Goal: Task Accomplishment & Management: Use online tool/utility

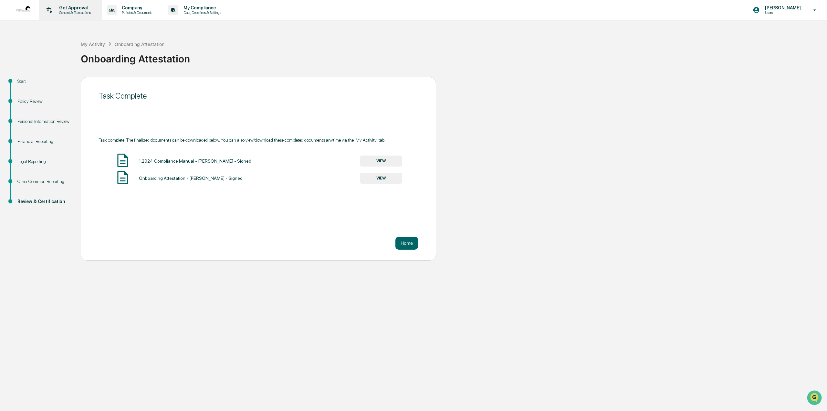
click at [72, 12] on p "Content & Transactions" at bounding box center [74, 12] width 40 height 5
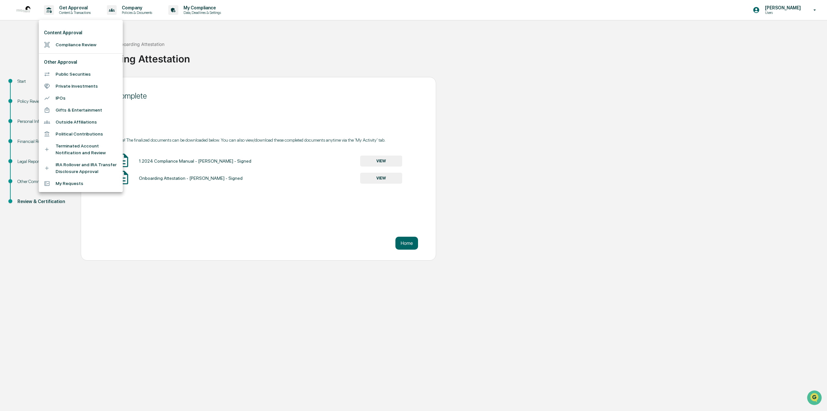
click at [82, 47] on li "Compliance Review" at bounding box center [81, 45] width 84 height 12
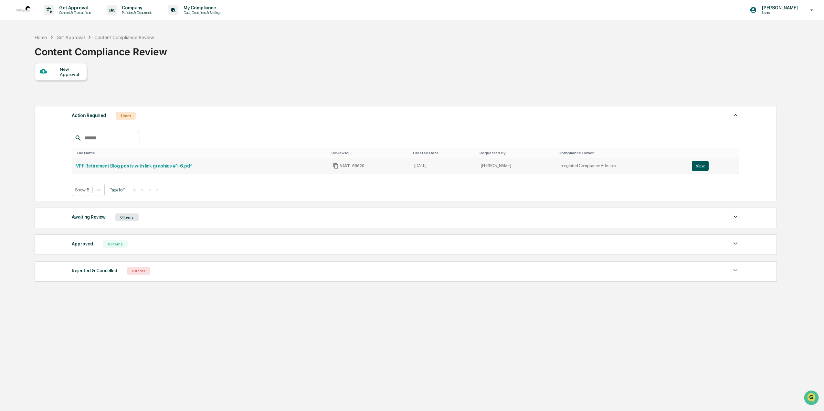
click at [699, 164] on button "View" at bounding box center [700, 166] width 17 height 10
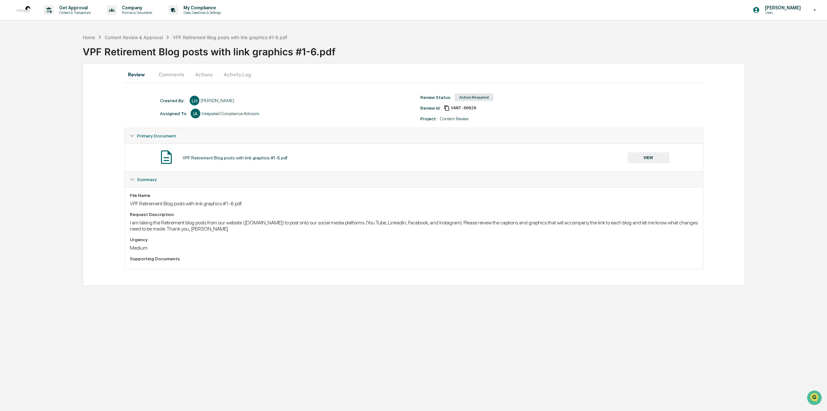
click at [206, 76] on button "Actions" at bounding box center [203, 75] width 29 height 16
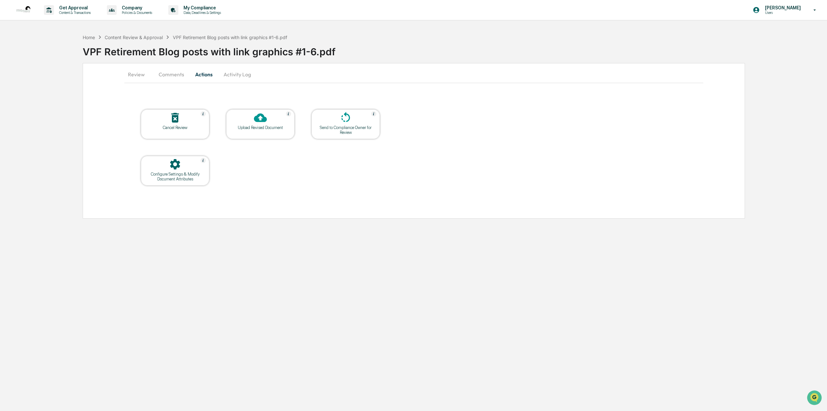
click at [263, 131] on div "Upload Revised Document" at bounding box center [260, 124] width 68 height 30
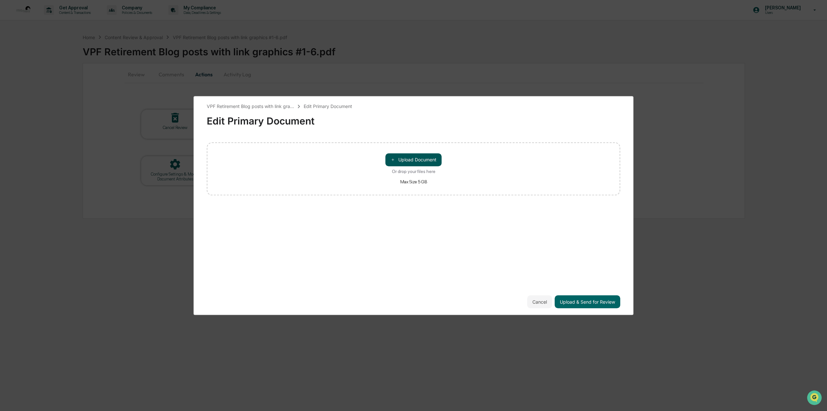
click at [395, 163] on button "＋ Upload Document" at bounding box center [413, 159] width 56 height 13
click at [588, 303] on button "Upload & Send for Review" at bounding box center [588, 301] width 66 height 13
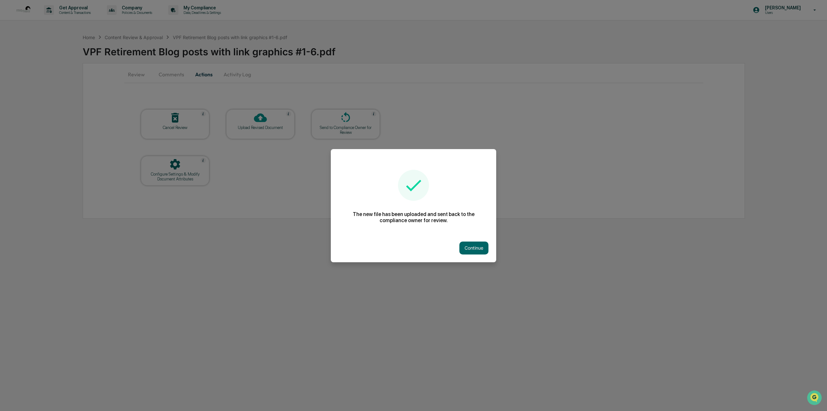
click at [469, 250] on button "Continue" at bounding box center [473, 247] width 29 height 13
